Goal: Task Accomplishment & Management: Manage account settings

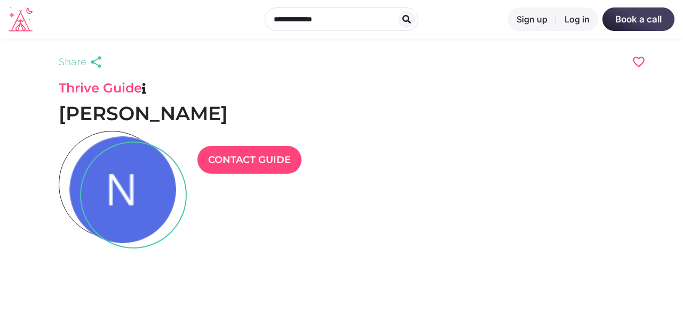
click at [579, 19] on link "Log in" at bounding box center [577, 18] width 42 height 23
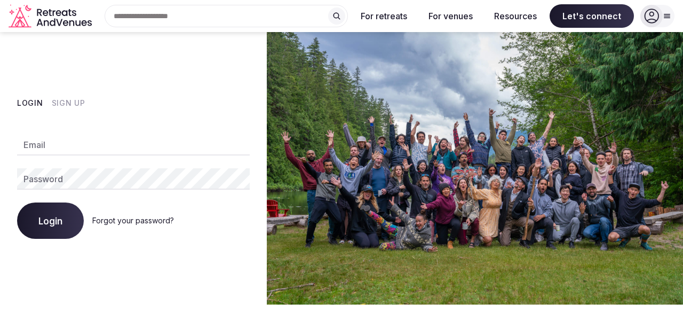
click at [147, 221] on link "Forgot your password?" at bounding box center [133, 220] width 82 height 9
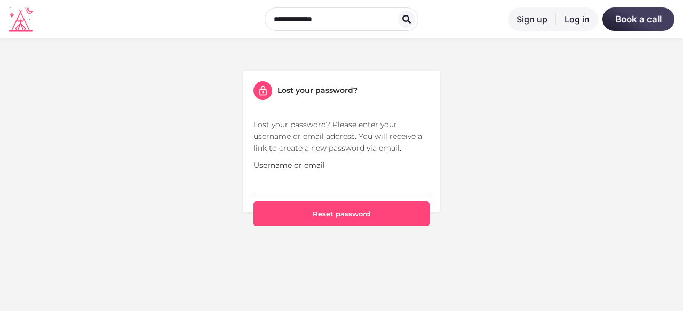
click at [301, 194] on input "Username or email" at bounding box center [341, 183] width 176 height 25
type input "**********"
click at [253, 201] on button "Reset password" at bounding box center [341, 213] width 176 height 25
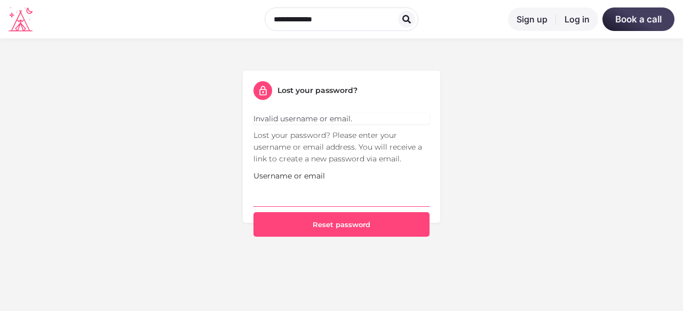
click at [331, 196] on input "Username or email" at bounding box center [341, 193] width 176 height 25
type input "**********"
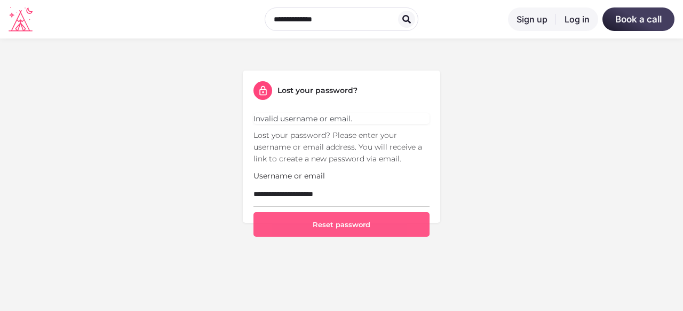
click at [338, 226] on button "Reset password" at bounding box center [341, 224] width 176 height 25
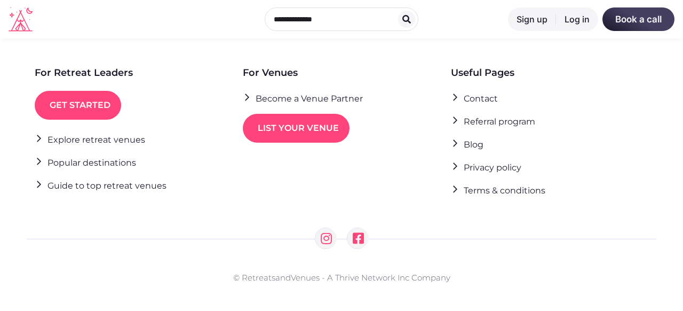
scroll to position [313, 0]
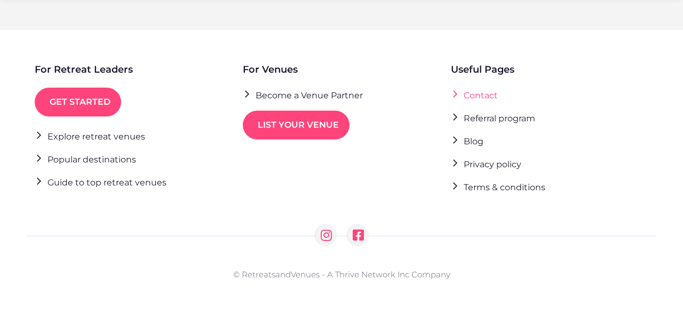
click at [479, 96] on link "Contact" at bounding box center [474, 95] width 47 height 14
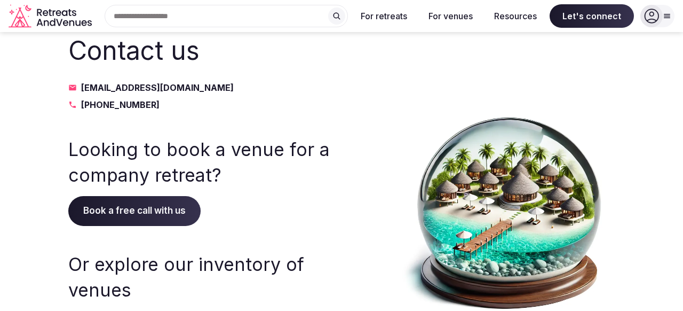
scroll to position [13, 0]
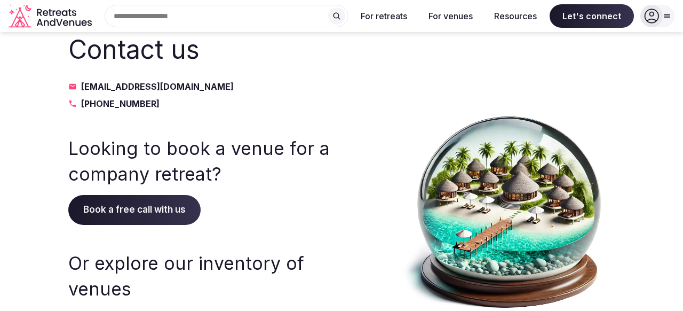
click at [200, 86] on link "info@retreatsandvenues.com" at bounding box center [199, 86] width 263 height 13
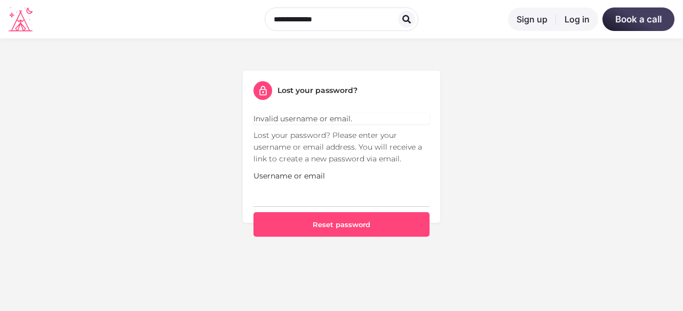
scroll to position [313, 0]
